Goal: Information Seeking & Learning: Check status

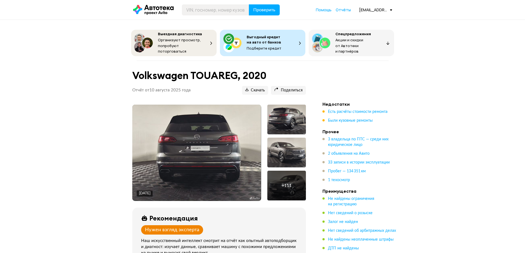
click at [211, 146] on img at bounding box center [196, 153] width 129 height 97
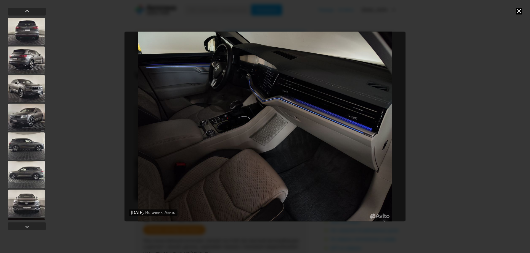
click at [520, 12] on icon at bounding box center [518, 11] width 7 height 7
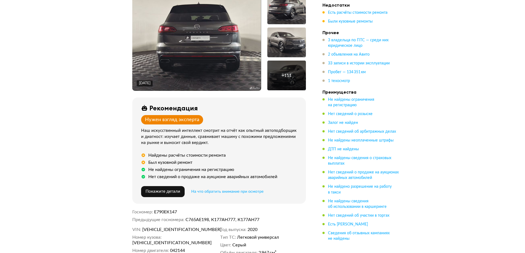
scroll to position [83, 0]
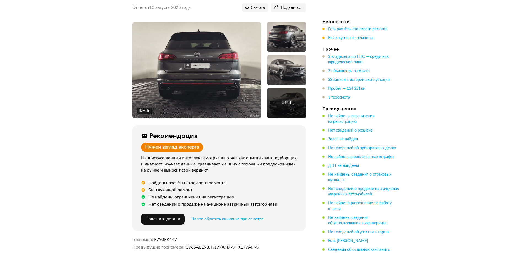
drag, startPoint x: 446, startPoint y: 171, endPoint x: 444, endPoint y: 175, distance: 4.0
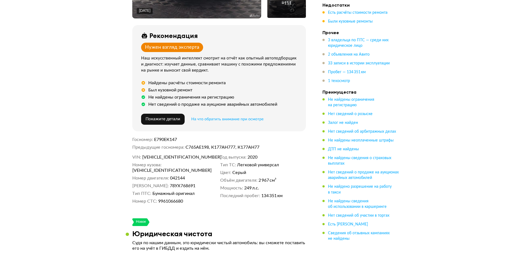
scroll to position [248, 0]
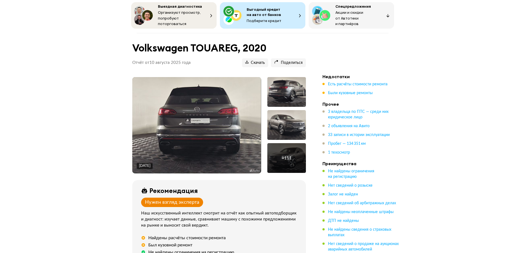
scroll to position [0, 0]
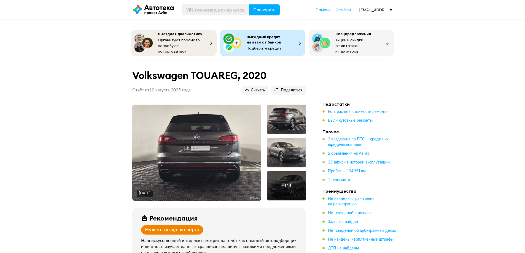
click at [196, 138] on img at bounding box center [196, 153] width 129 height 97
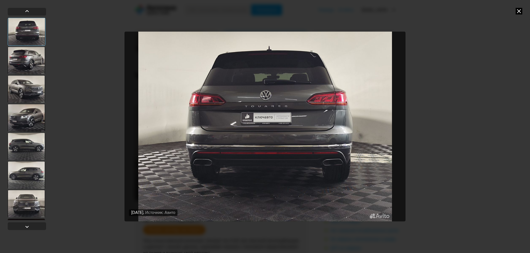
click at [520, 11] on icon at bounding box center [518, 11] width 7 height 7
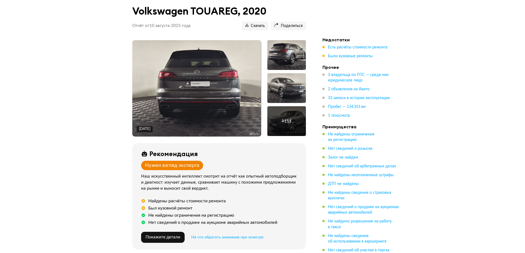
scroll to position [55, 0]
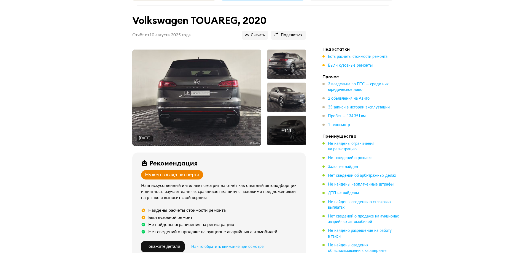
click at [274, 95] on div at bounding box center [287, 98] width 39 height 30
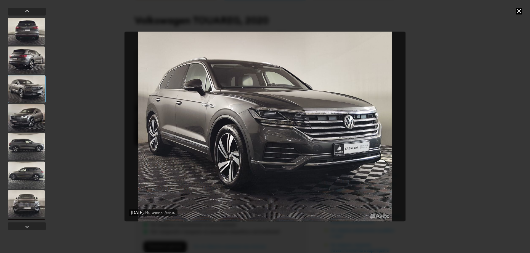
click at [519, 12] on icon at bounding box center [518, 11] width 7 height 7
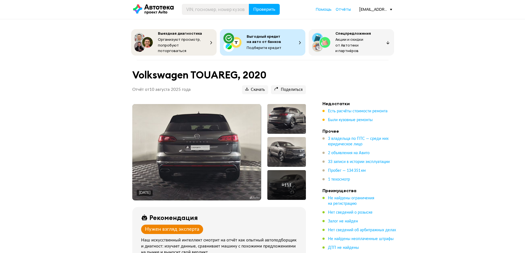
scroll to position [0, 0]
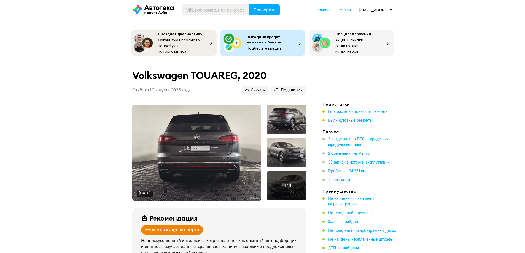
click at [350, 110] on span "Есть расчёты стоимости ремонта" at bounding box center [358, 112] width 60 height 4
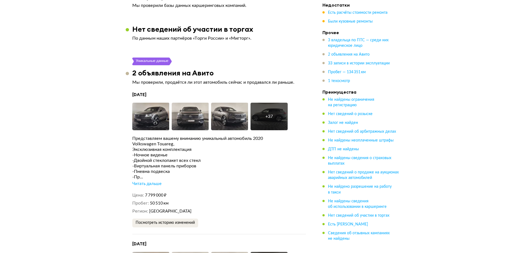
scroll to position [1385, 0]
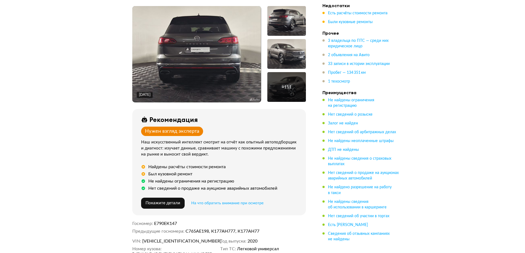
scroll to position [0, 0]
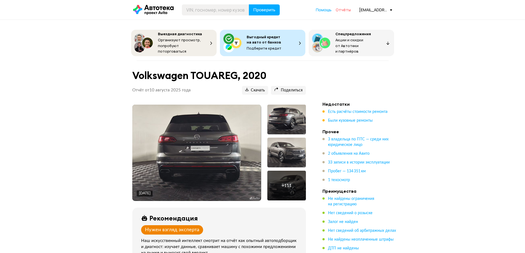
click at [347, 10] on span "Отчёты" at bounding box center [343, 9] width 15 height 5
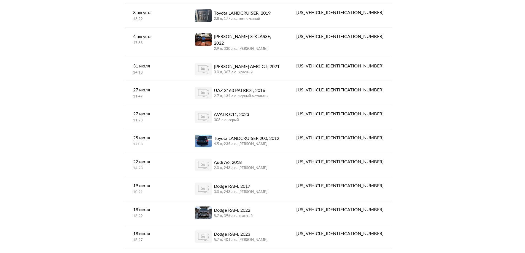
scroll to position [193, 0]
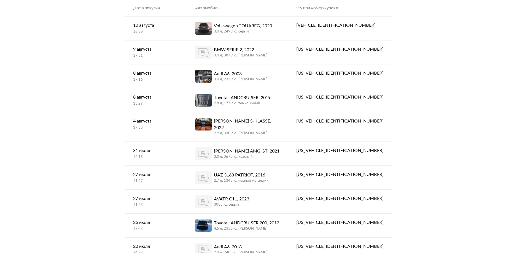
scroll to position [0, 0]
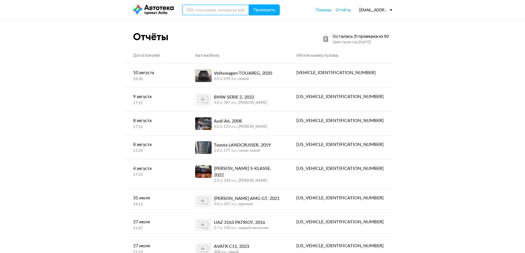
click at [222, 7] on input "text" at bounding box center [215, 9] width 67 height 11
paste input "[US_VEHICLE_IDENTIFICATION_NUMBER]"
type input "[US_VEHICLE_IDENTIFICATION_NUMBER]"
click at [271, 10] on span "Проверить" at bounding box center [264, 10] width 22 height 4
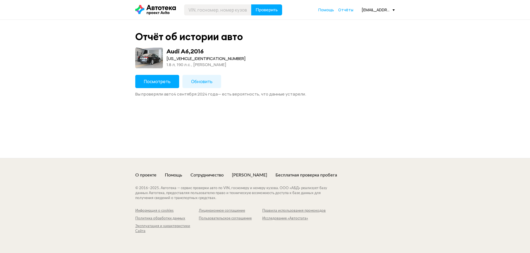
click at [145, 81] on span "Посмотреть" at bounding box center [157, 82] width 27 height 6
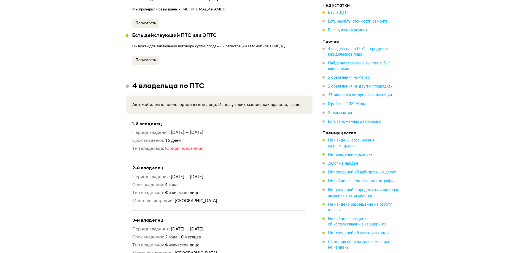
scroll to position [552, 0]
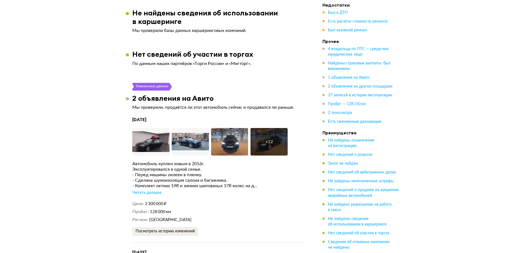
scroll to position [1517, 0]
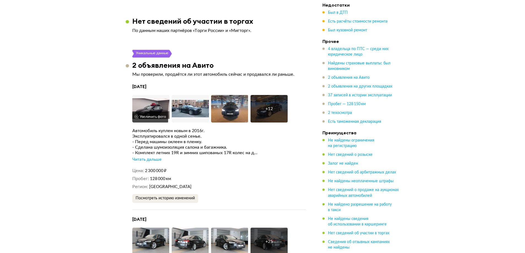
click at [146, 104] on img at bounding box center [150, 109] width 37 height 28
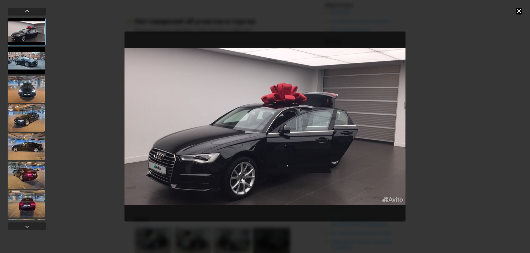
click at [31, 60] on div at bounding box center [26, 61] width 37 height 28
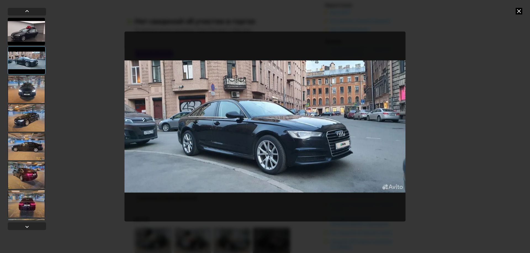
click at [31, 74] on div at bounding box center [27, 60] width 38 height 28
click at [25, 85] on div at bounding box center [26, 90] width 37 height 28
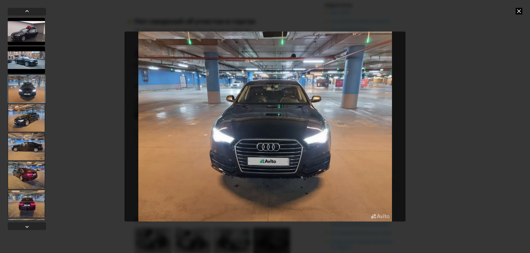
click at [517, 11] on icon at bounding box center [518, 11] width 7 height 7
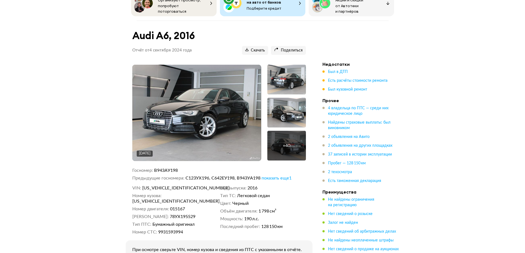
scroll to position [83, 0]
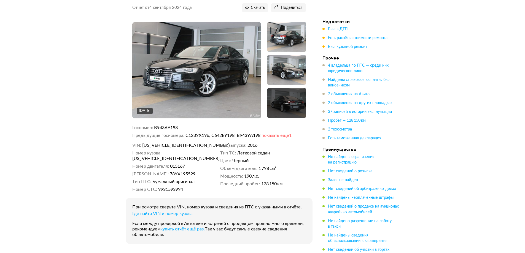
click at [292, 134] on span "показать еще 1" at bounding box center [277, 135] width 30 height 4
drag, startPoint x: 210, startPoint y: 135, endPoint x: 187, endPoint y: 134, distance: 23.2
click at [187, 134] on dd "С123УХ196, С642ЕУ198, В943УА198, У281ОТ178" at bounding box center [246, 136] width 121 height 6
copy dd "С123УХ196"
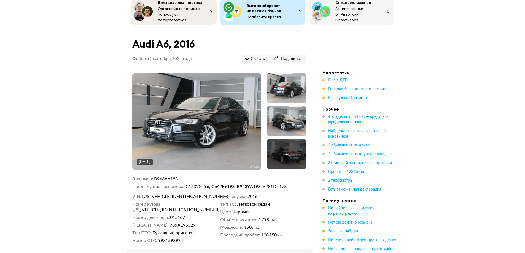
scroll to position [0, 0]
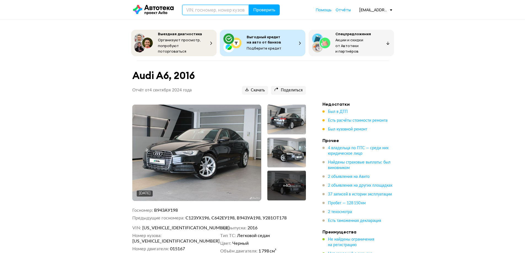
click at [219, 14] on input "text" at bounding box center [215, 9] width 67 height 11
paste input "[US_VEHICLE_IDENTIFICATION_NUMBER]"
type input "[US_VEHICLE_IDENTIFICATION_NUMBER]"
click at [265, 10] on span "Проверить" at bounding box center [264, 10] width 22 height 4
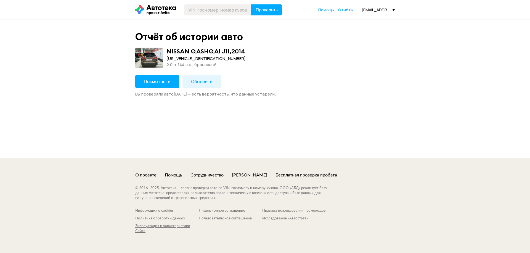
click at [151, 82] on span "Посмотреть" at bounding box center [157, 82] width 27 height 6
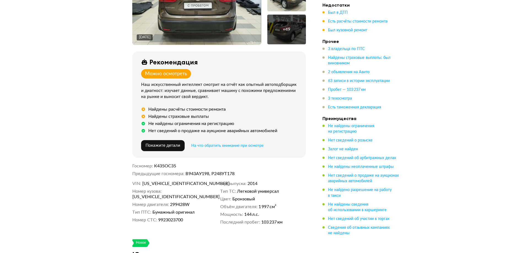
scroll to position [165, 0]
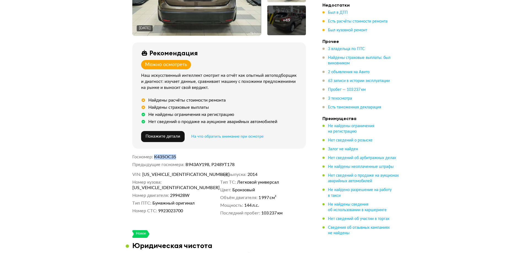
drag, startPoint x: 155, startPoint y: 156, endPoint x: 188, endPoint y: 154, distance: 32.9
click at [188, 154] on dd "К435ОС35" at bounding box center [230, 157] width 152 height 6
copy span "К435ОС35"
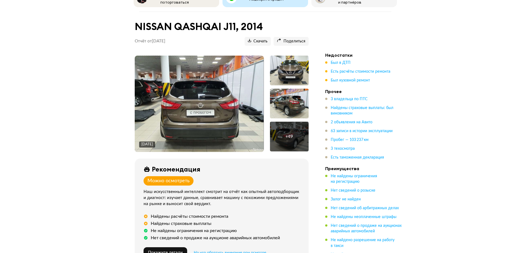
scroll to position [0, 0]
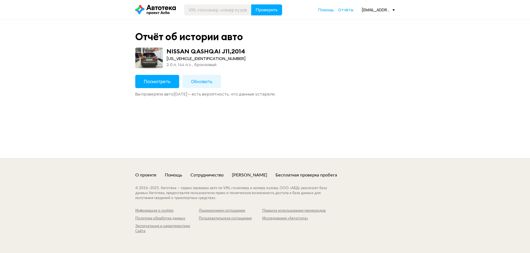
click at [203, 76] on button "Обновить" at bounding box center [201, 81] width 39 height 13
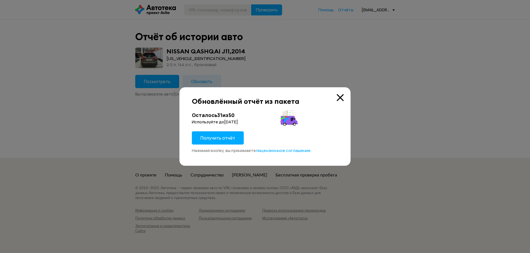
click at [339, 98] on icon at bounding box center [339, 97] width 7 height 7
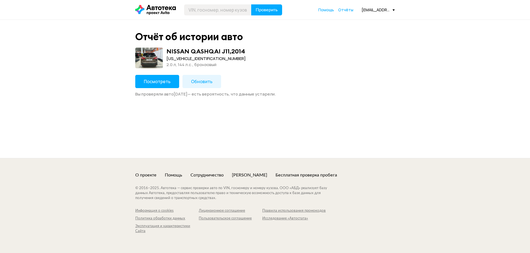
click at [342, 86] on div "Посмотреть Обновить Вы проверяли авто [DATE] — есть вероятность, что данные уст…" at bounding box center [264, 86] width 259 height 22
click at [343, 76] on div "Посмотреть Обновить Вы проверяли авто [DATE] — есть вероятность, что данные уст…" at bounding box center [264, 86] width 259 height 22
